Goal: Information Seeking & Learning: Learn about a topic

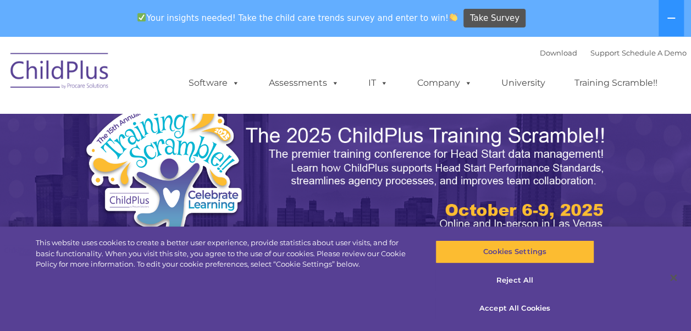
select select "MEDIUM"
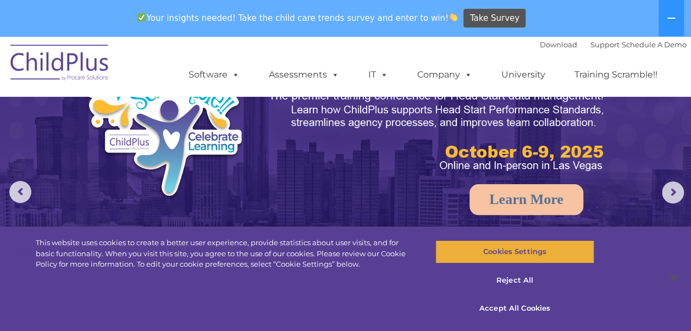
scroll to position [48, 0]
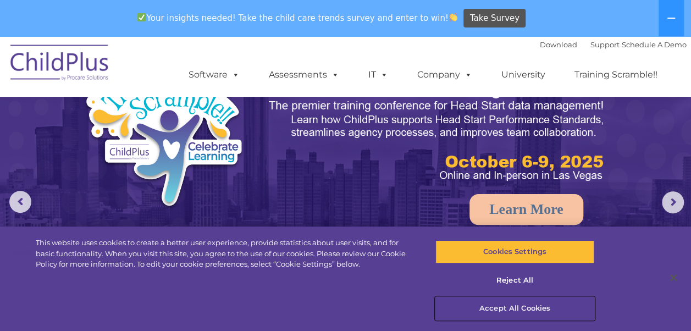
click at [523, 312] on button "Accept All Cookies" at bounding box center [514, 308] width 159 height 23
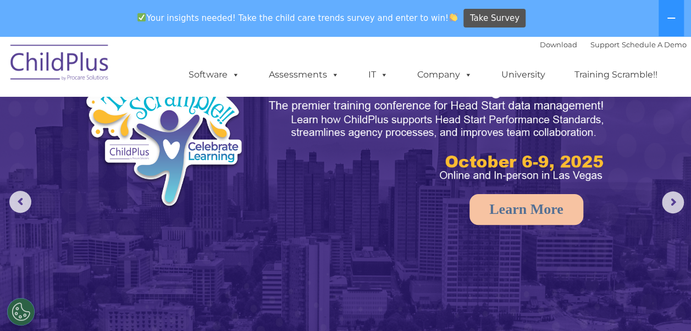
scroll to position [0, 0]
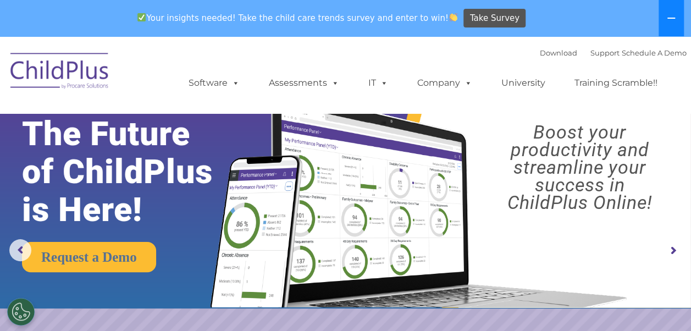
click at [676, 16] on button at bounding box center [671, 18] width 25 height 36
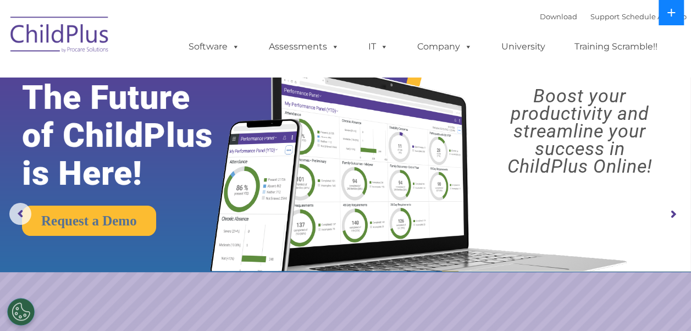
click at [676, 16] on button at bounding box center [671, 12] width 25 height 25
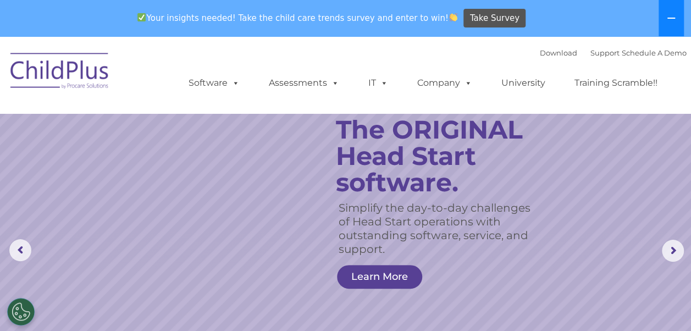
click at [670, 21] on icon at bounding box center [671, 18] width 9 height 9
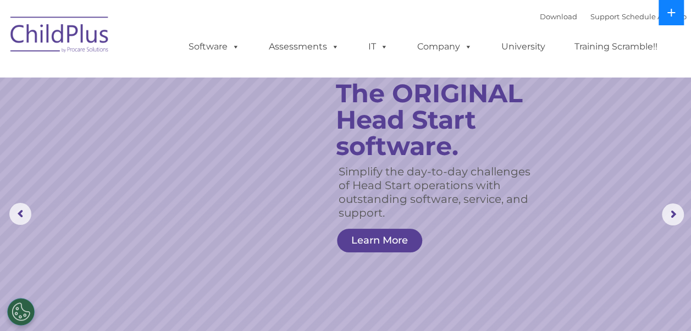
click at [669, 21] on button at bounding box center [671, 12] width 25 height 25
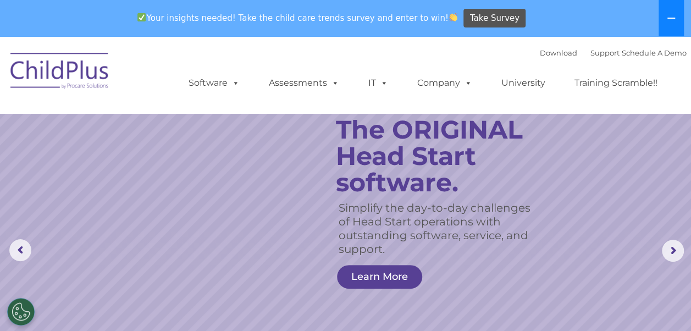
click at [669, 16] on icon at bounding box center [671, 18] width 9 height 9
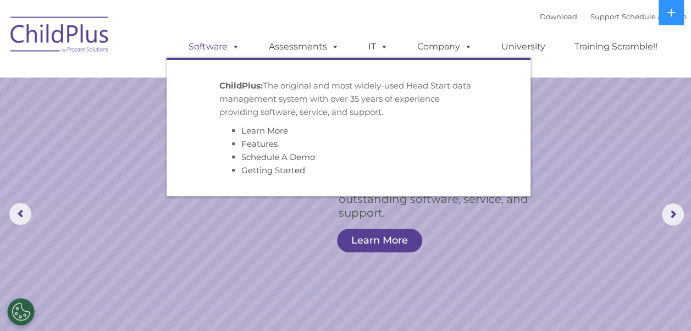
click at [223, 47] on link "Software" at bounding box center [214, 47] width 73 height 22
click at [148, 43] on div "Download Support | Schedule A Demo  MENU MENU Software ChildPlus: The original…" at bounding box center [346, 38] width 682 height 60
